Goal: Task Accomplishment & Management: Manage account settings

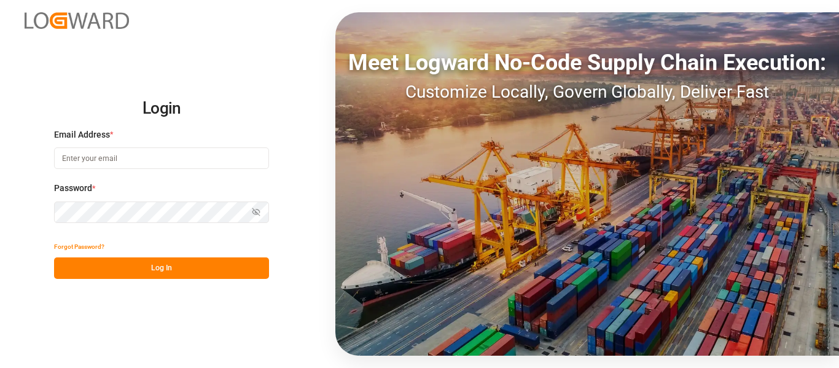
click at [189, 150] on input at bounding box center [161, 157] width 215 height 21
type input "nancy.cervantes@leschaco.com"
click at [195, 281] on div "Login Email Address * nancy.cervantes@leschaco.com Password * Show password For…" at bounding box center [419, 184] width 839 height 368
click at [198, 273] on button "Log In" at bounding box center [161, 267] width 215 height 21
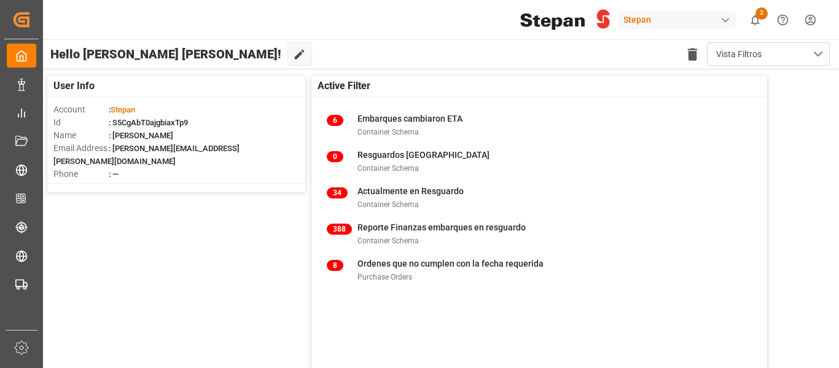
click at [655, 20] on div "Stepan" at bounding box center [678, 20] width 118 height 18
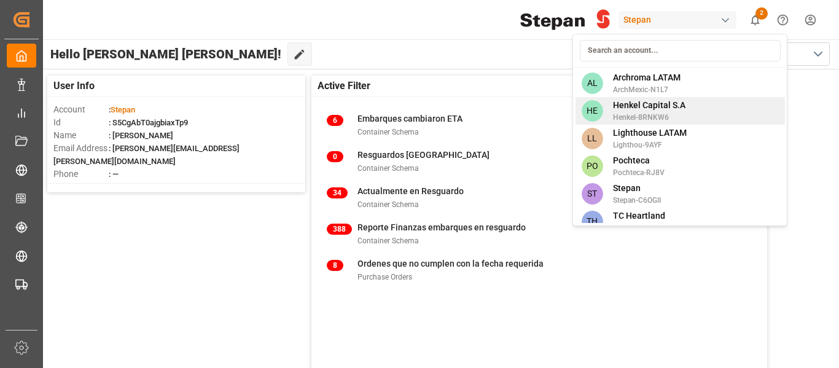
click at [668, 104] on span "Henkel Capital S.A" at bounding box center [649, 105] width 72 height 13
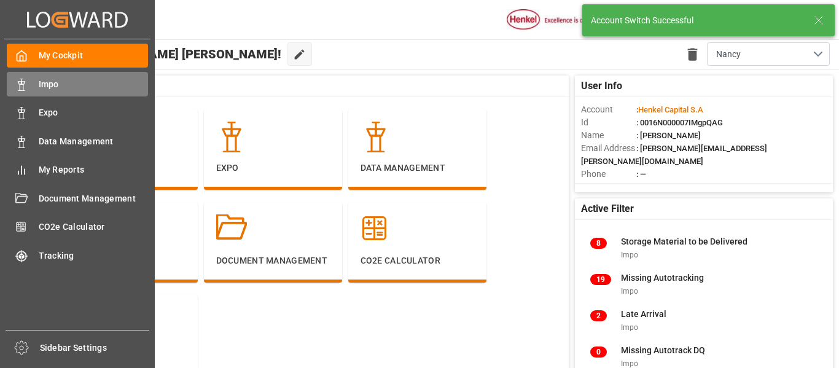
click at [57, 89] on span "Impo" at bounding box center [94, 84] width 110 height 13
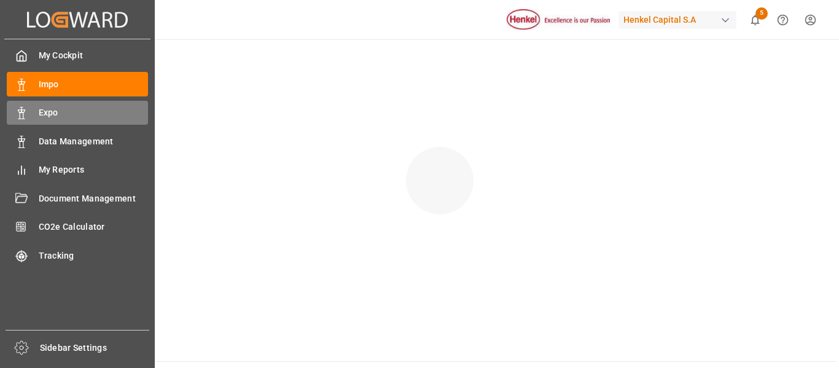
click at [13, 115] on div at bounding box center [17, 112] width 21 height 13
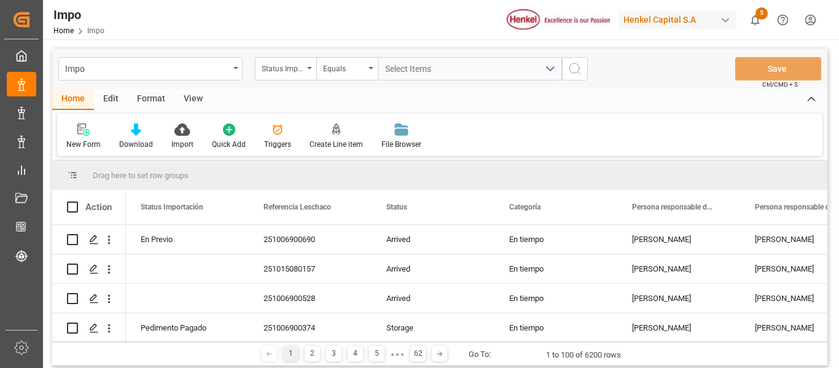
click at [111, 95] on div "Edit" at bounding box center [111, 99] width 34 height 21
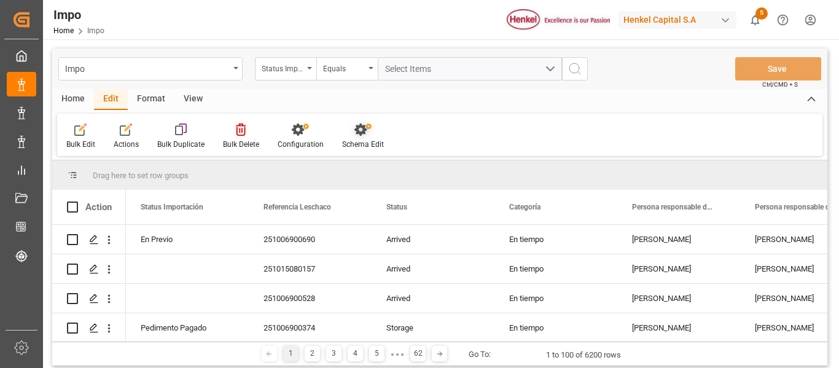
click at [369, 139] on div "Schema Edit" at bounding box center [363, 144] width 42 height 11
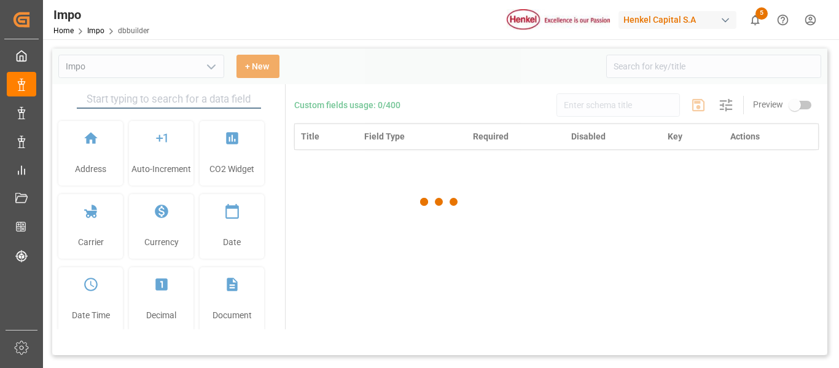
type input "Impo"
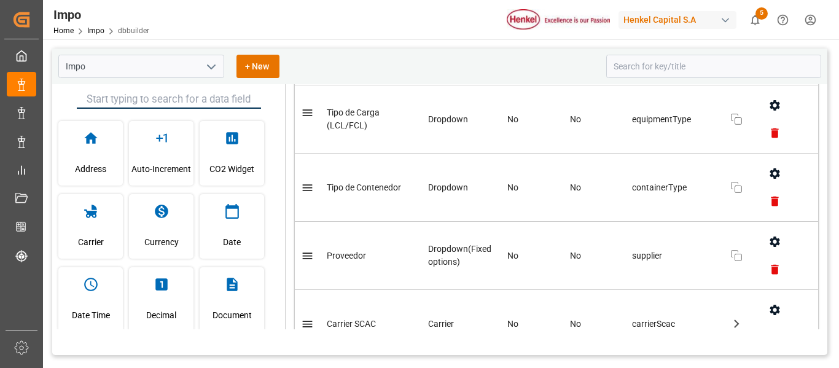
scroll to position [742, 0]
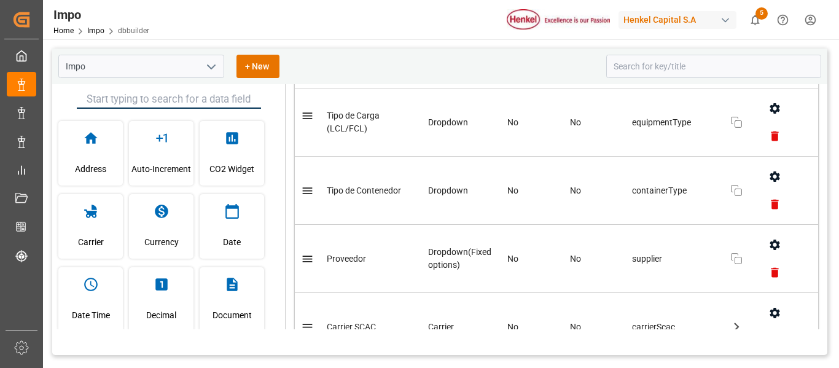
click at [769, 234] on button "button" at bounding box center [775, 245] width 28 height 28
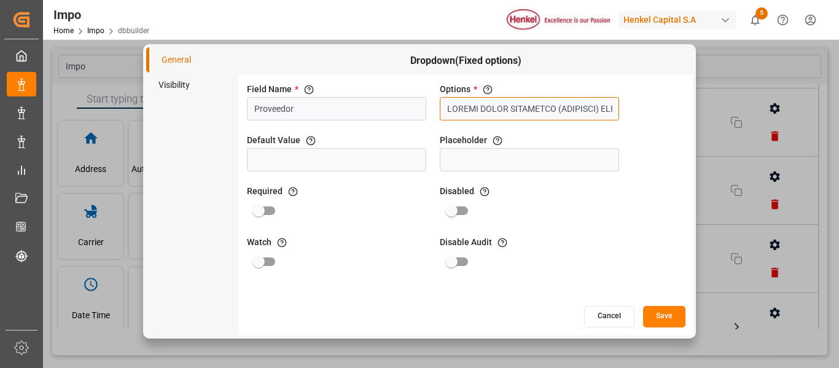
click at [518, 106] on input "text" at bounding box center [529, 108] width 179 height 23
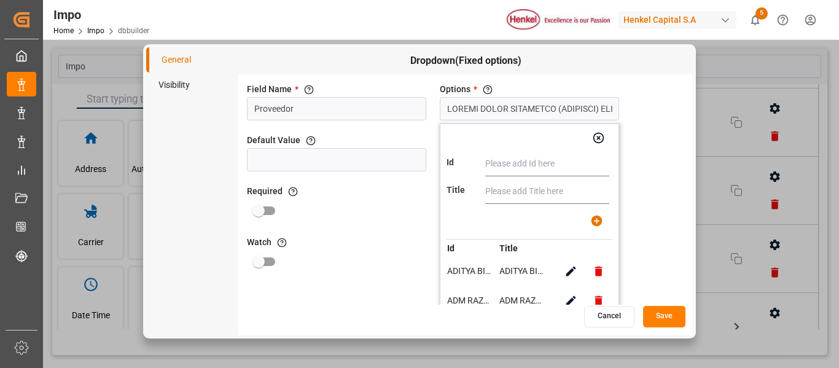
click at [526, 160] on input "text" at bounding box center [547, 164] width 124 height 25
type input "INOVYN TRADE SERVICES SA"
click at [515, 187] on input "text" at bounding box center [547, 191] width 124 height 25
paste input "INOVYN TRADE SERVICES SA"
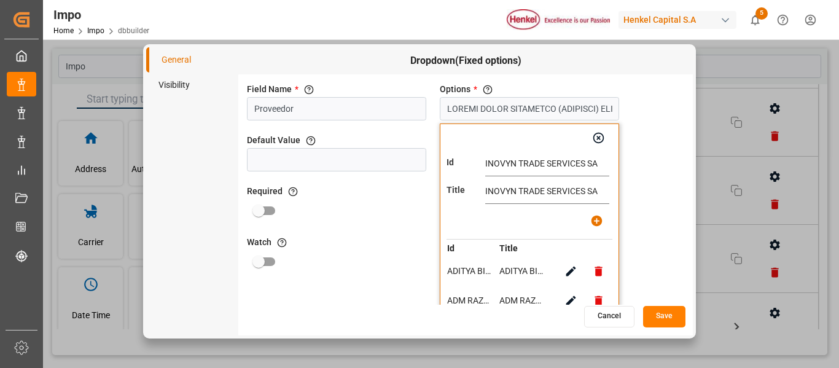
type input "INOVYN TRADE SERVICES SA"
click at [596, 222] on icon "button" at bounding box center [596, 220] width 13 height 13
type input "LOREMI DOLOR SITAMETCO (ADIPISCI) ELI, SED DOEIUSM TEM, INCID UTLA ETDOLOREMAGN…"
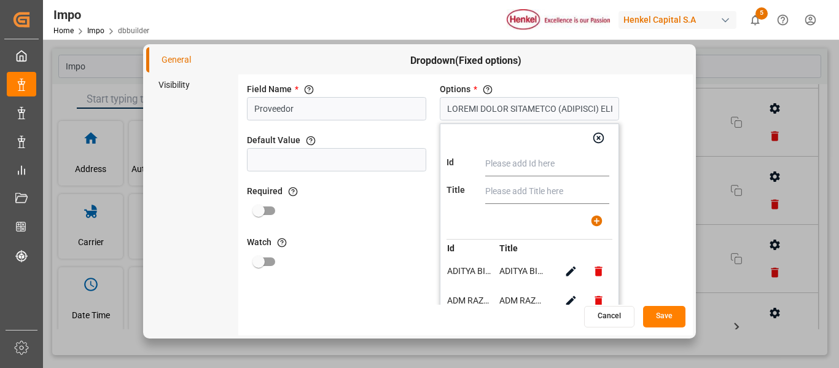
click at [673, 318] on button "Save" at bounding box center [664, 316] width 42 height 21
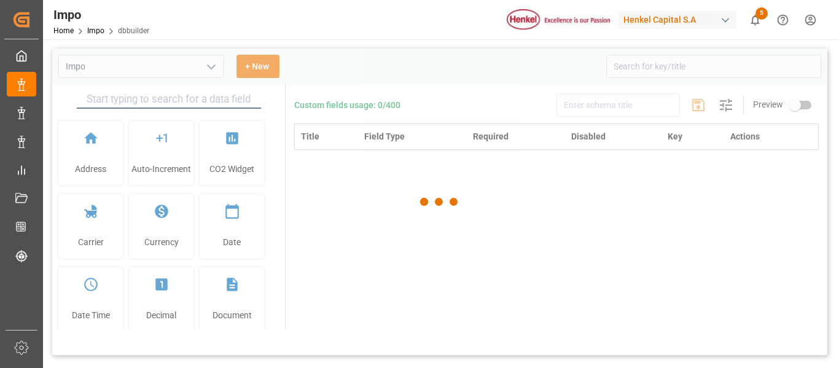
type input "Impo"
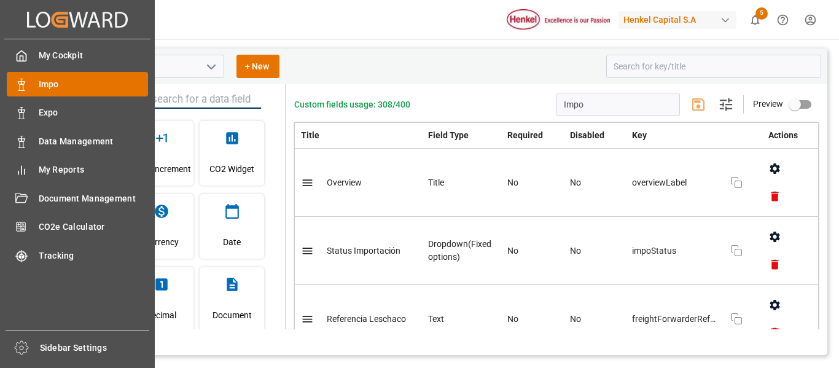
click at [18, 79] on icon at bounding box center [21, 85] width 12 height 12
